Goal: Navigation & Orientation: Find specific page/section

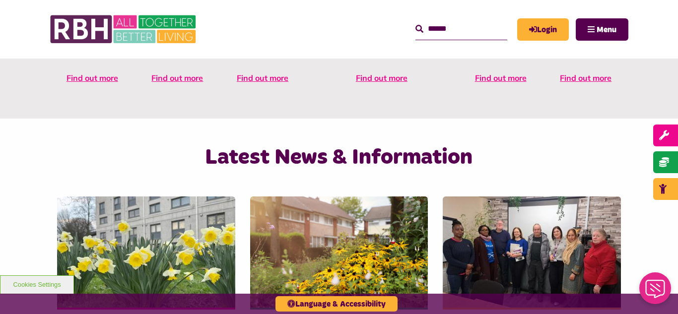
scroll to position [576, 0]
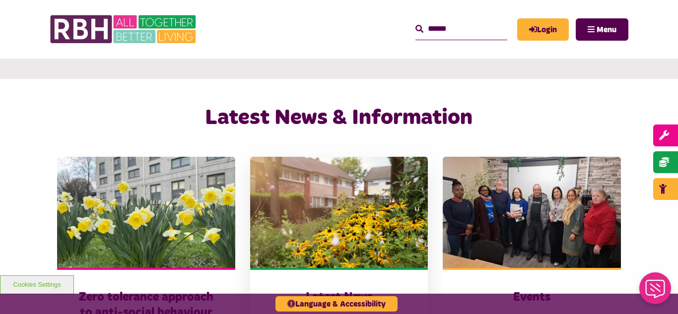
click at [329, 170] on img at bounding box center [339, 212] width 178 height 111
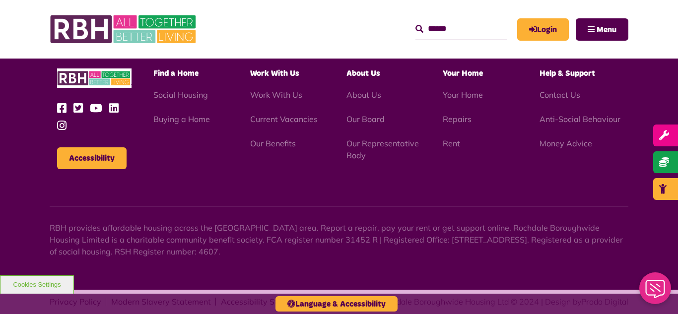
scroll to position [1081, 0]
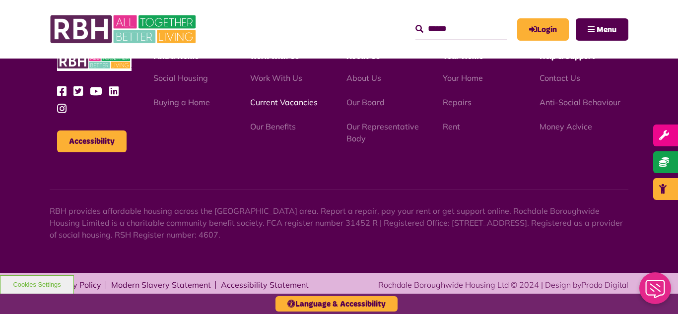
click at [270, 103] on link "Current Vacancies" at bounding box center [284, 102] width 68 height 10
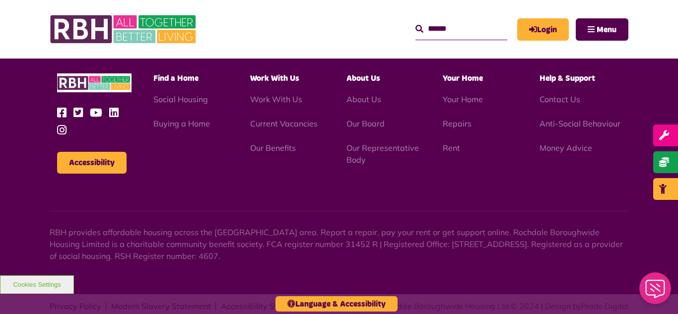
scroll to position [1644, 0]
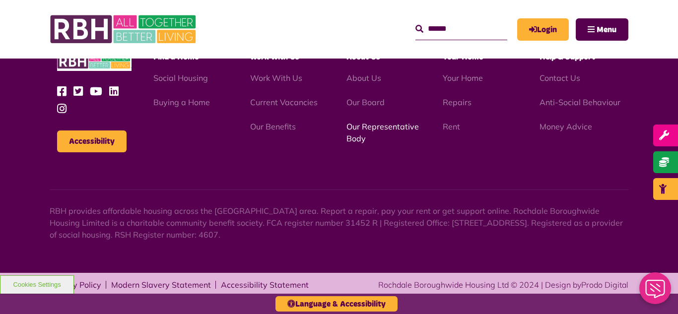
click at [367, 129] on link "Our Representative Body" at bounding box center [383, 133] width 72 height 22
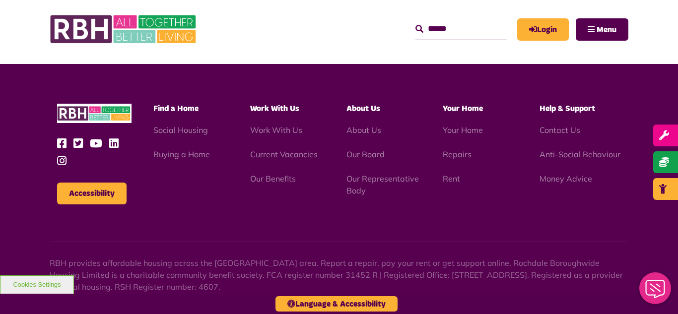
scroll to position [2883, 0]
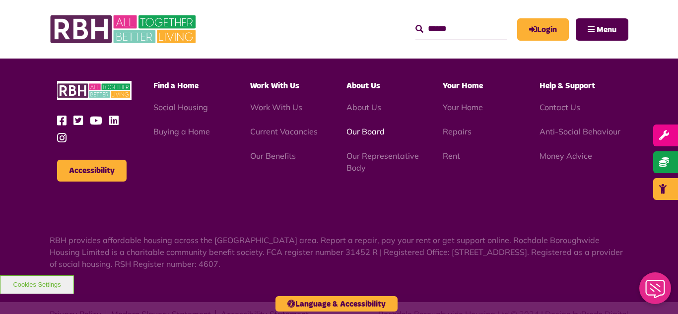
click at [362, 127] on link "Our Board" at bounding box center [366, 132] width 38 height 10
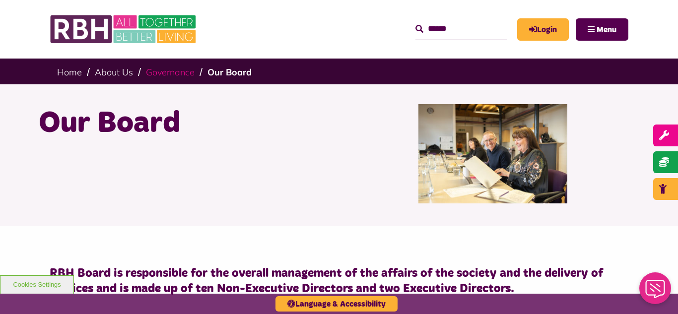
click at [172, 75] on link "Governance" at bounding box center [170, 72] width 49 height 11
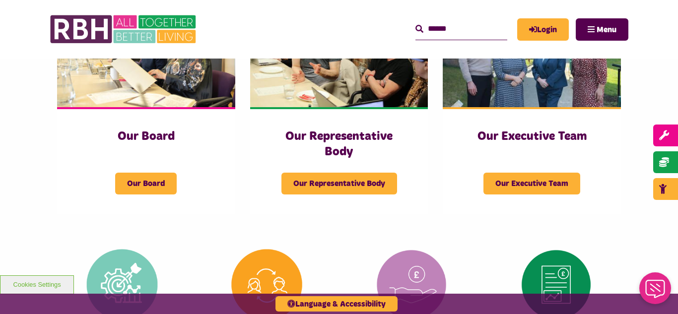
scroll to position [218, 0]
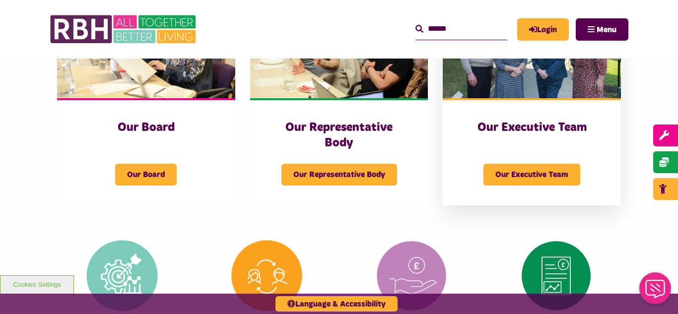
click at [526, 74] on img at bounding box center [532, 42] width 178 height 111
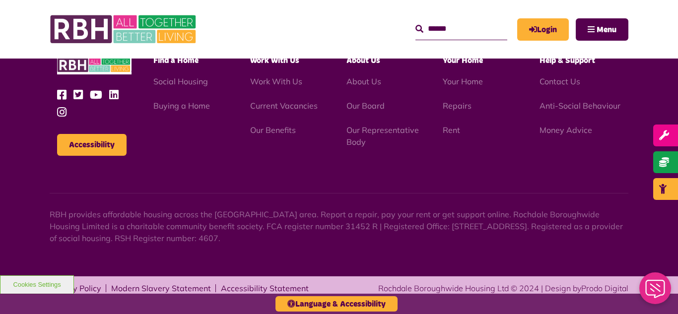
scroll to position [770, 0]
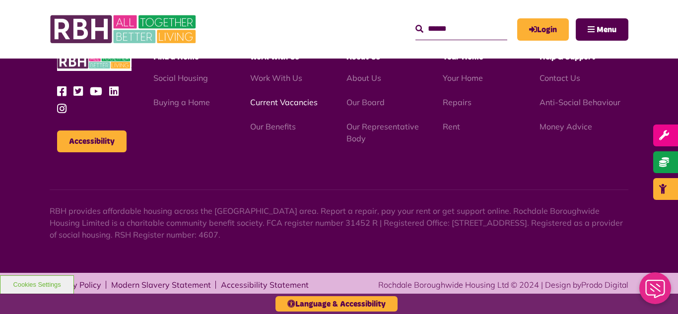
click at [275, 103] on link "Current Vacancies" at bounding box center [284, 102] width 68 height 10
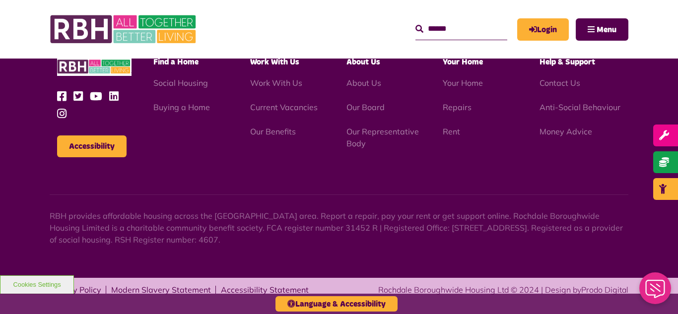
scroll to position [1644, 0]
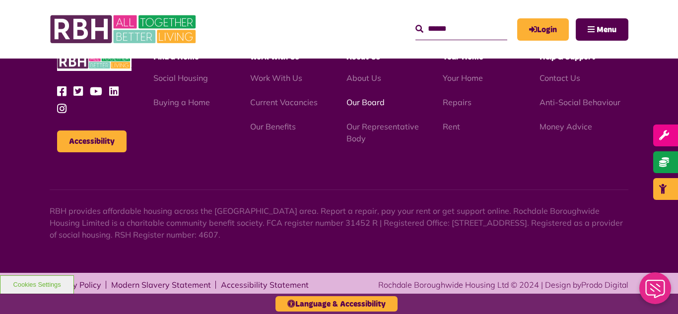
click at [368, 103] on link "Our Board" at bounding box center [366, 102] width 38 height 10
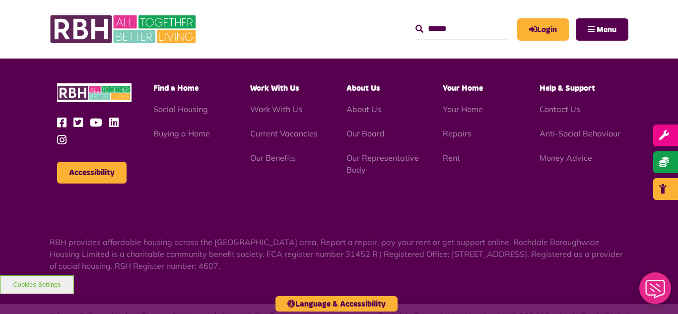
scroll to position [2608, 0]
